Goal: Task Accomplishment & Management: Manage account settings

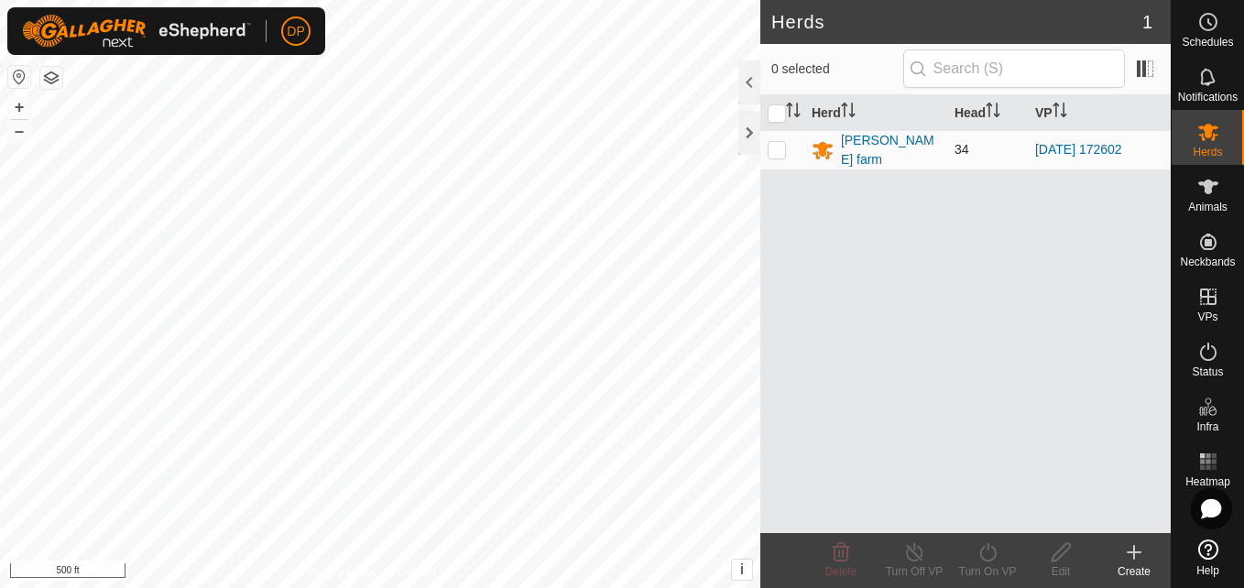
click at [780, 147] on p-checkbox at bounding box center [777, 149] width 18 height 15
checkbox input "true"
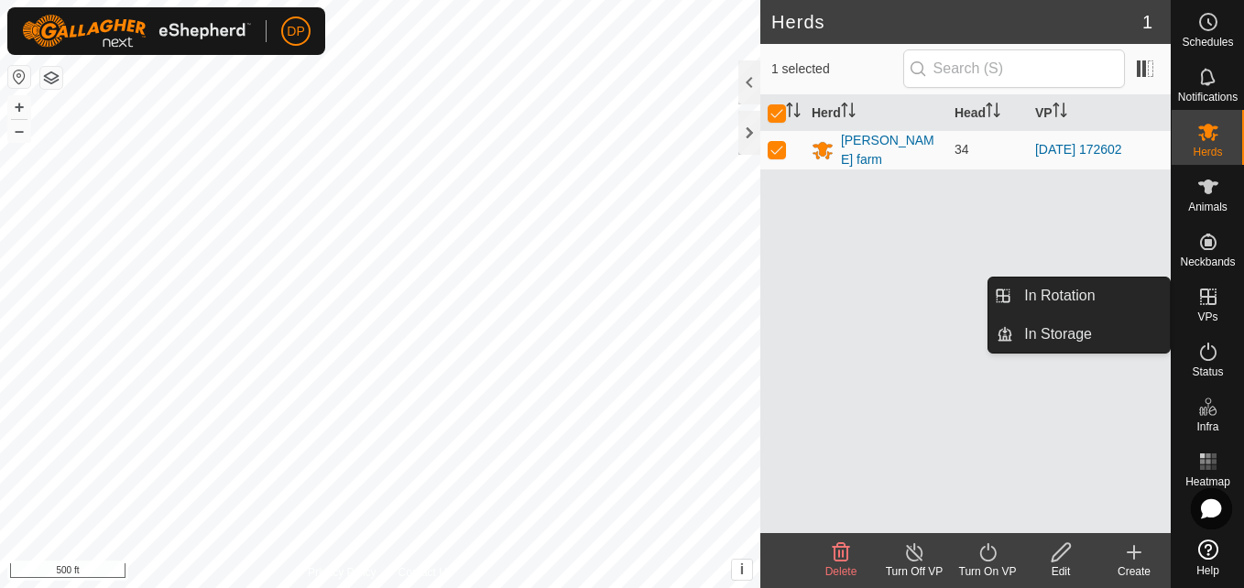
click at [1217, 289] on icon at bounding box center [1208, 297] width 22 height 22
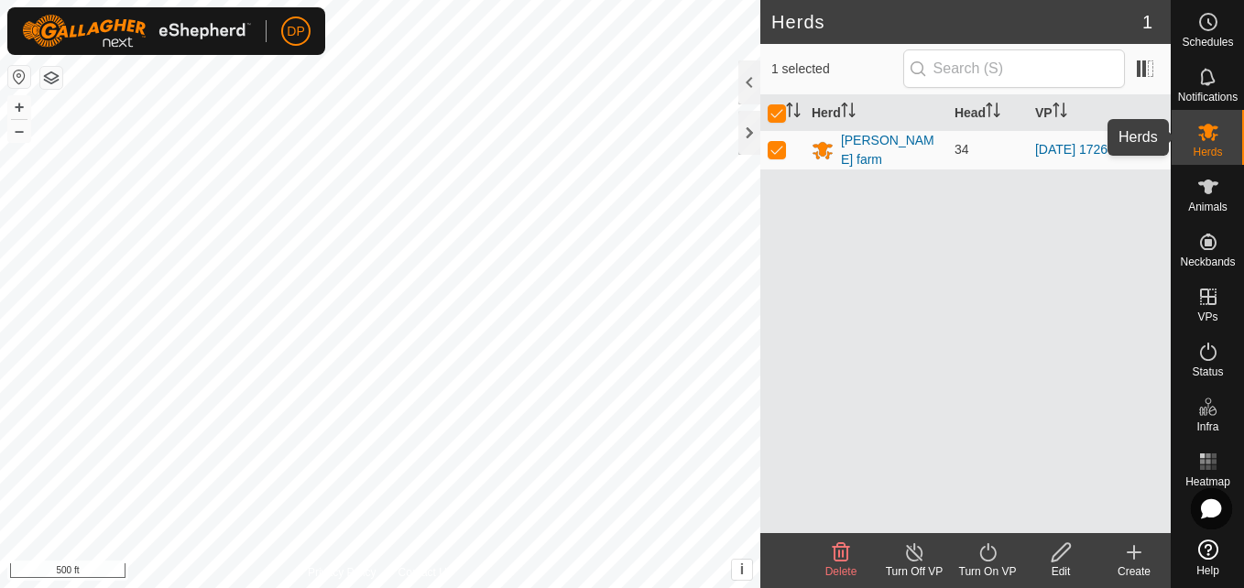
click at [1198, 132] on icon at bounding box center [1208, 132] width 22 height 22
click at [746, 127] on div at bounding box center [749, 133] width 22 height 44
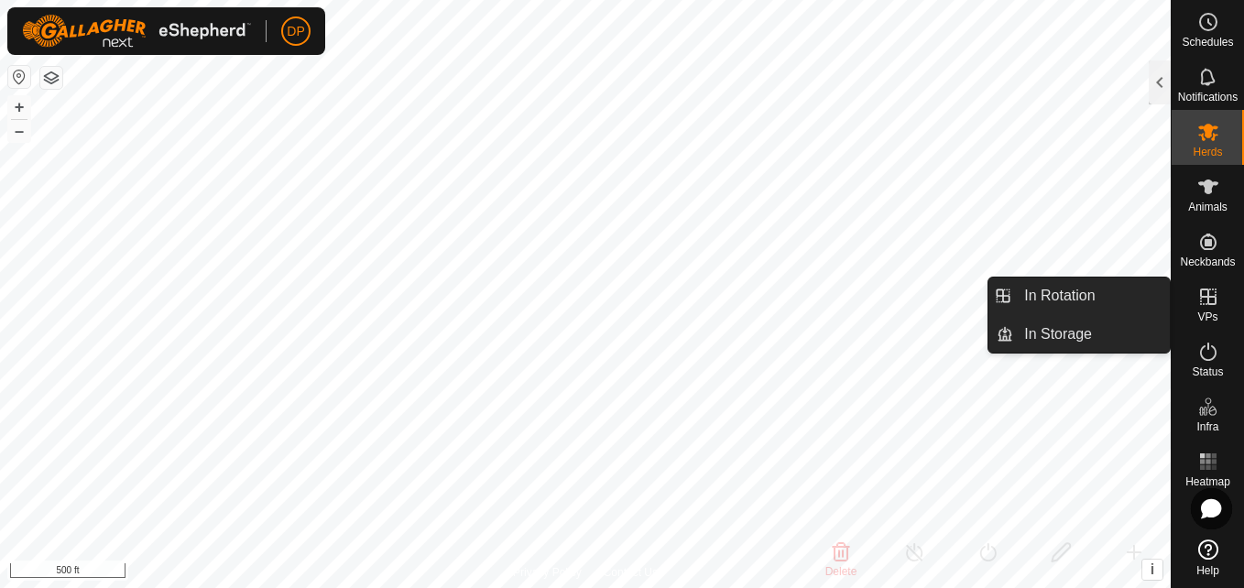
click at [1209, 291] on icon at bounding box center [1208, 297] width 22 height 22
click at [1119, 299] on link "In Rotation" at bounding box center [1091, 296] width 157 height 37
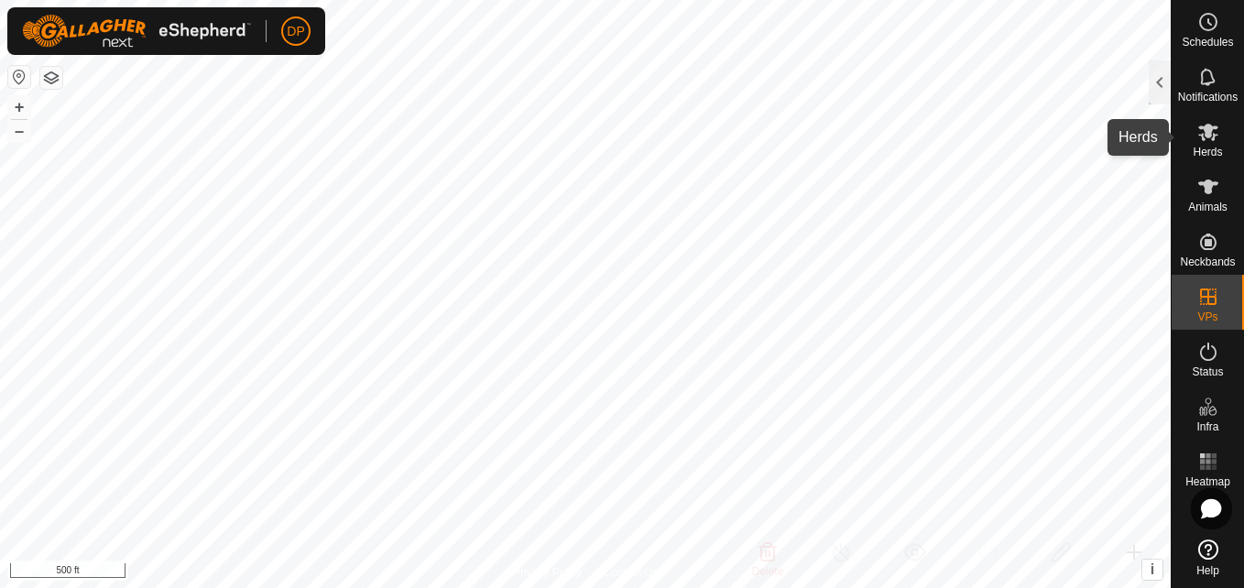
click at [1198, 137] on icon at bounding box center [1208, 132] width 22 height 22
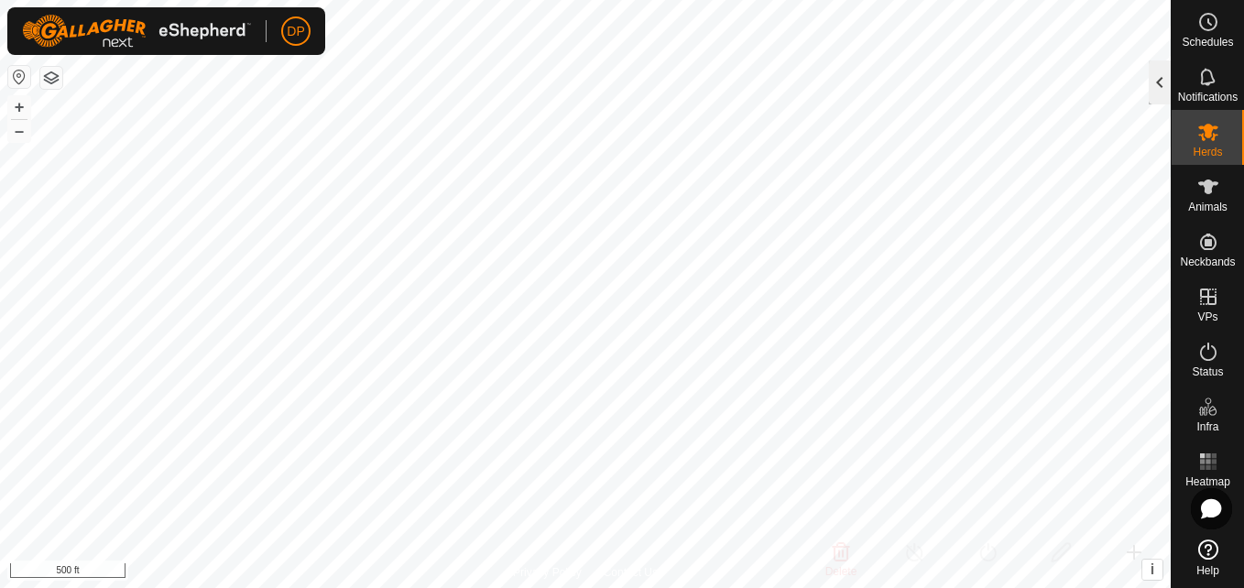
click at [1152, 80] on div at bounding box center [1160, 82] width 22 height 44
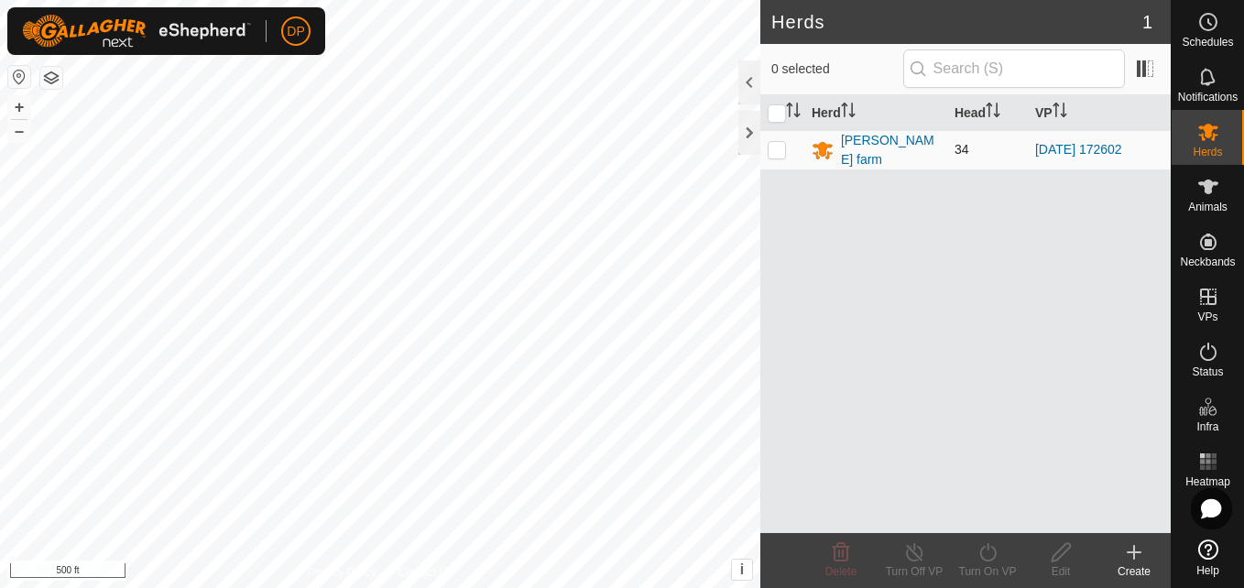
click at [776, 152] on p-checkbox at bounding box center [777, 149] width 18 height 15
checkbox input "true"
click at [987, 555] on icon at bounding box center [988, 552] width 23 height 22
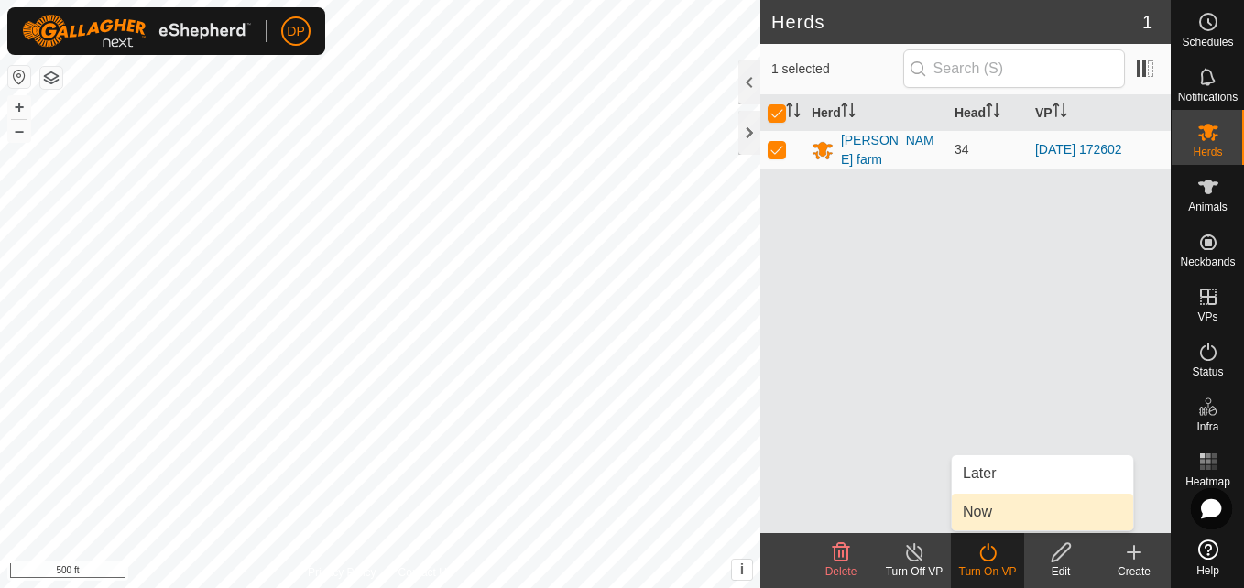
click at [997, 516] on link "Now" at bounding box center [1042, 512] width 181 height 37
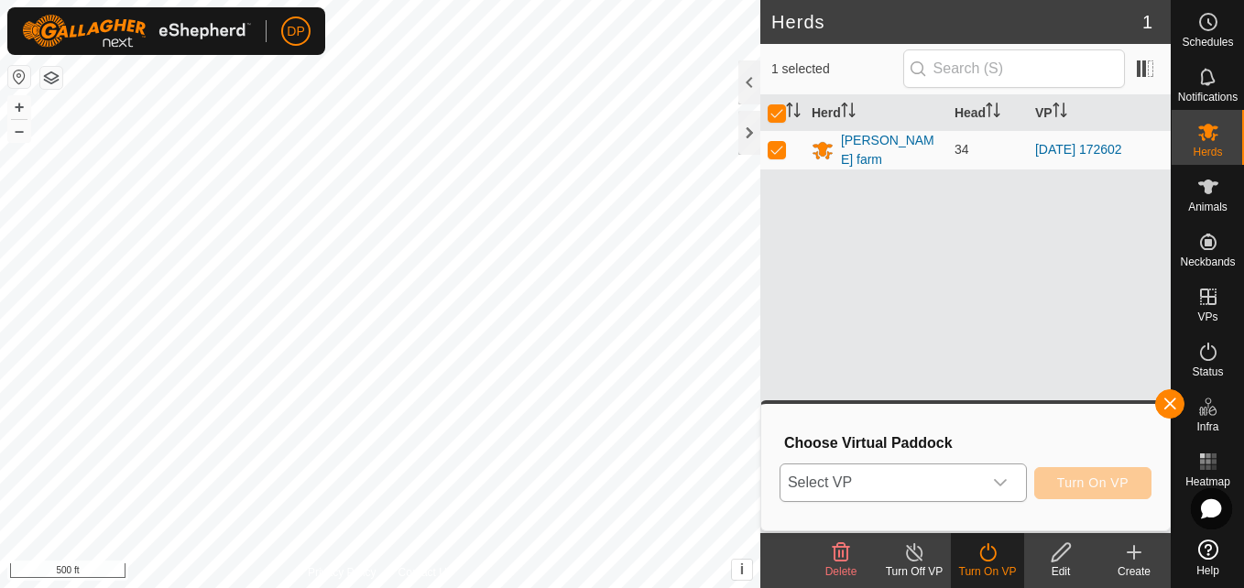
click at [1005, 486] on icon "dropdown trigger" at bounding box center [1000, 482] width 15 height 15
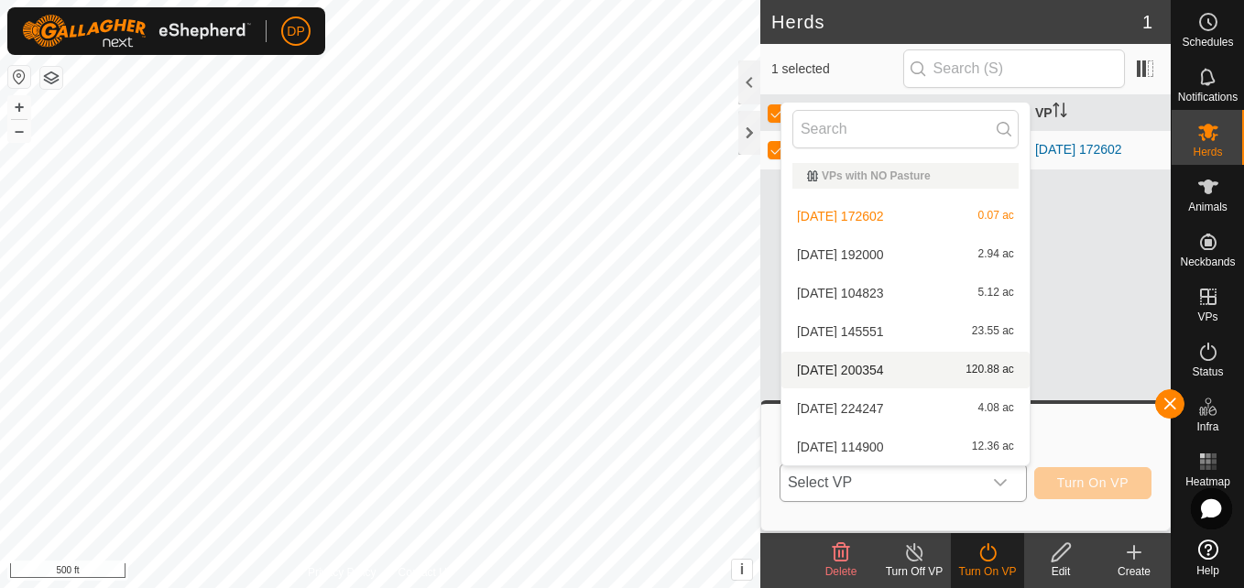
click at [950, 372] on li "[DATE] 200354 120.88 ac" at bounding box center [905, 370] width 248 height 37
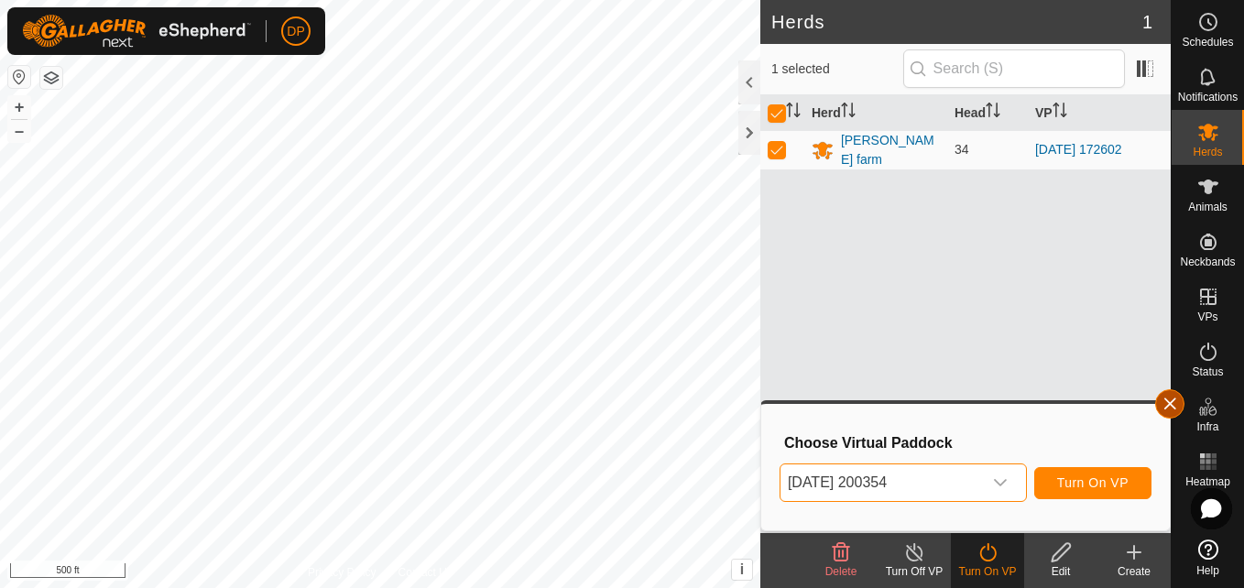
click at [1163, 403] on span "button" at bounding box center [1169, 404] width 15 height 15
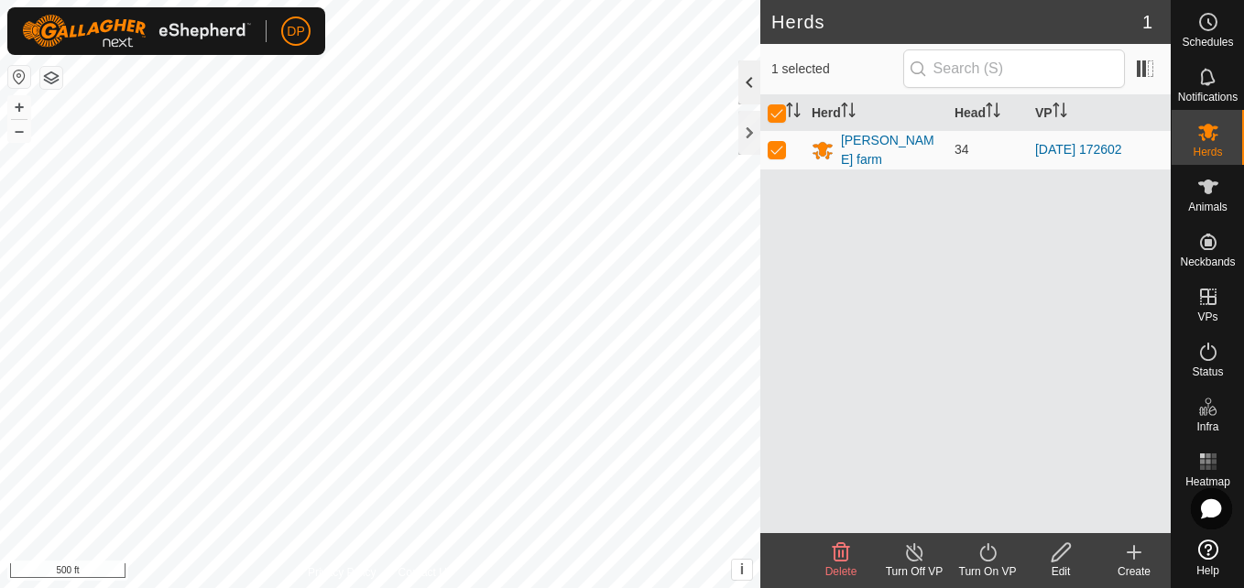
click at [750, 84] on div at bounding box center [749, 82] width 22 height 44
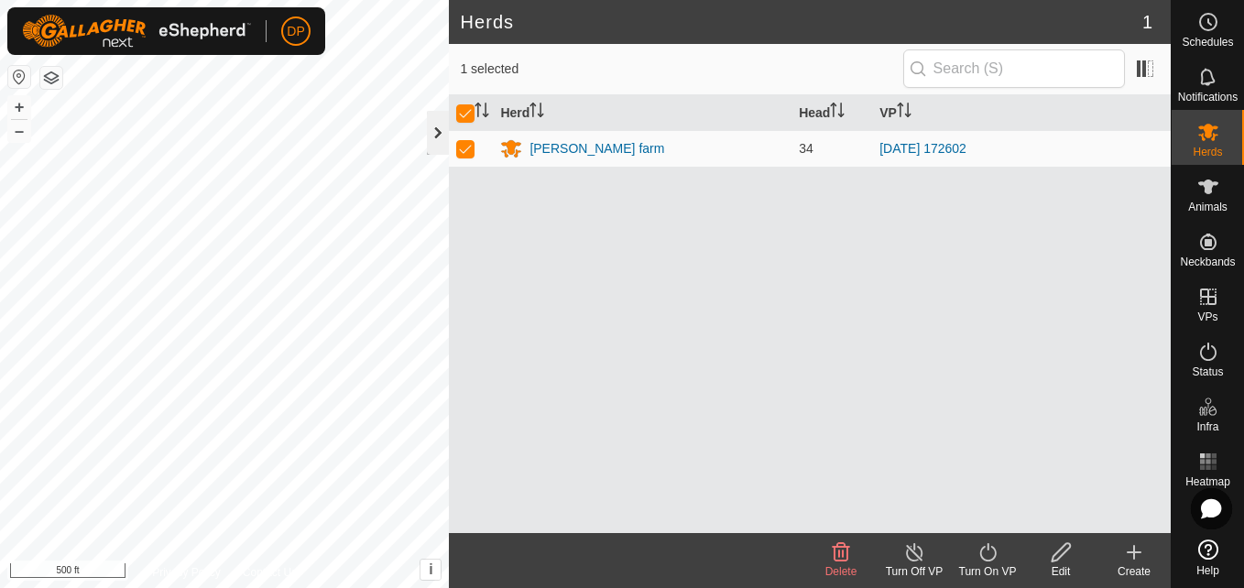
click at [434, 126] on div at bounding box center [438, 133] width 22 height 44
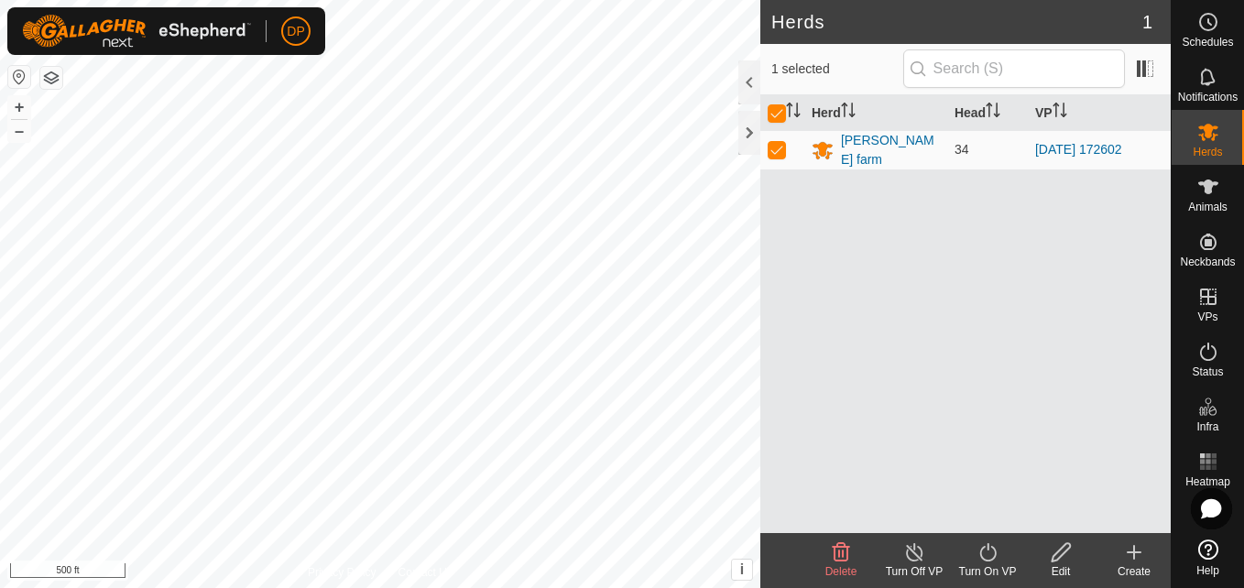
click at [912, 560] on icon at bounding box center [914, 552] width 16 height 18
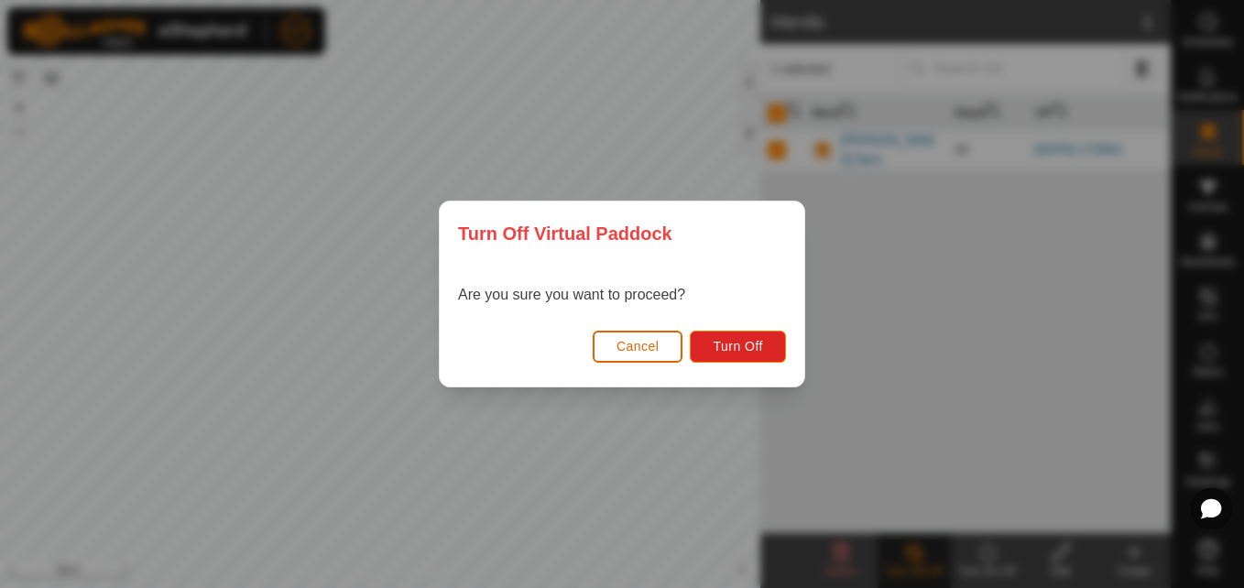
click at [627, 346] on span "Cancel" at bounding box center [638, 346] width 43 height 15
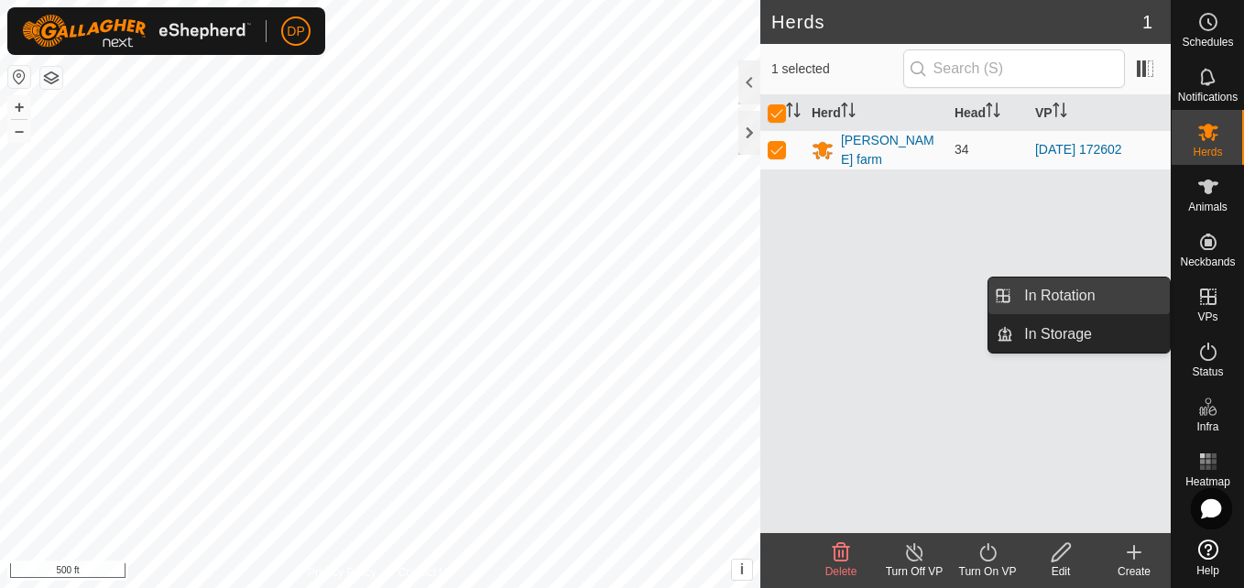
click at [1146, 300] on link "In Rotation" at bounding box center [1091, 296] width 157 height 37
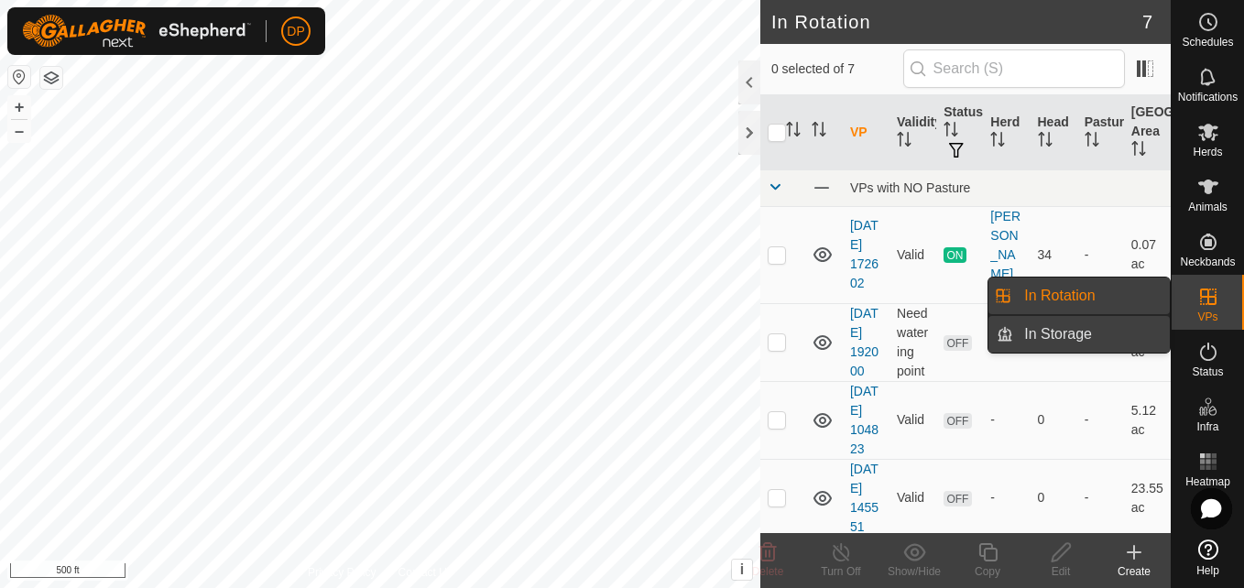
click at [1124, 341] on link "In Storage" at bounding box center [1091, 334] width 157 height 37
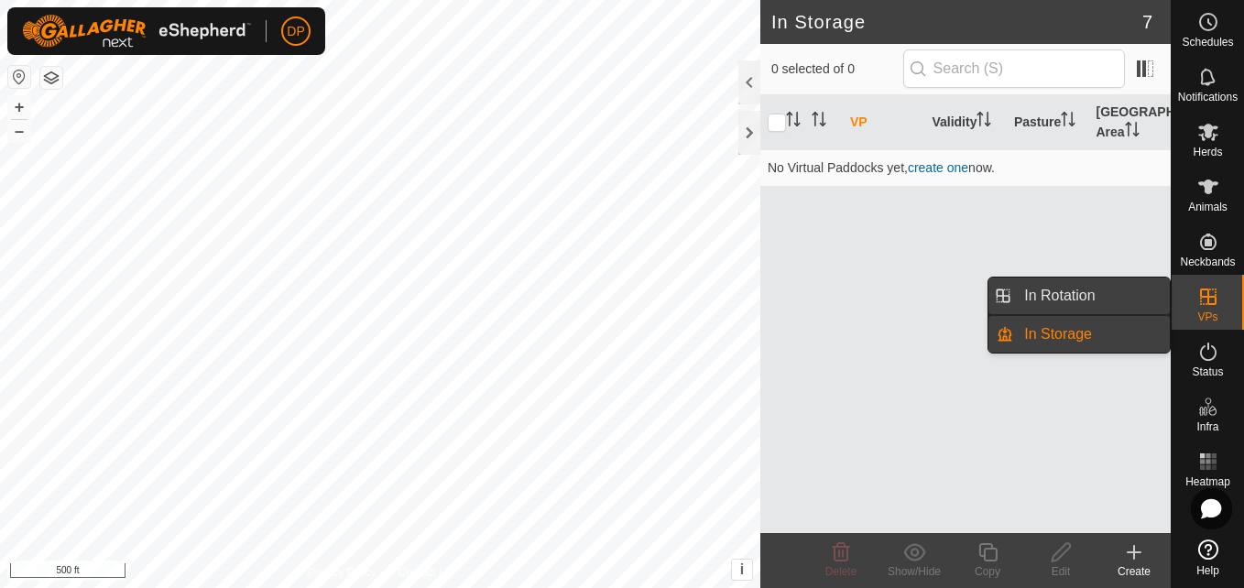
click at [1100, 295] on link "In Rotation" at bounding box center [1091, 296] width 157 height 37
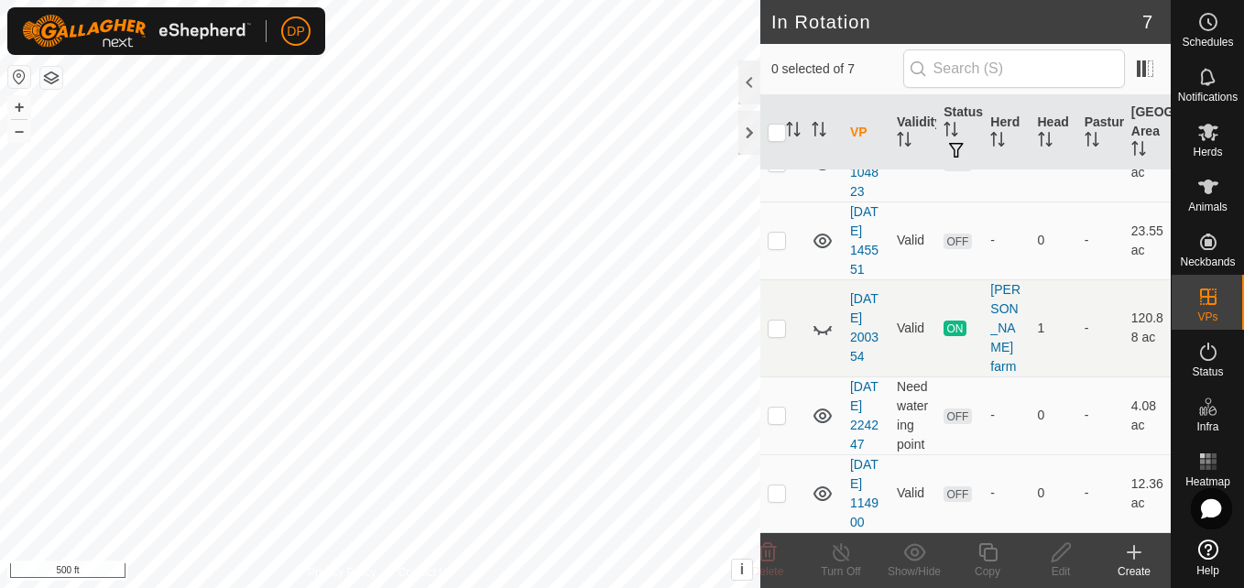
scroll to position [354, 0]
click at [771, 321] on p-checkbox at bounding box center [777, 328] width 18 height 15
checkbox input "true"
click at [824, 317] on icon at bounding box center [823, 328] width 22 height 22
